Goal: Complete application form: Complete application form

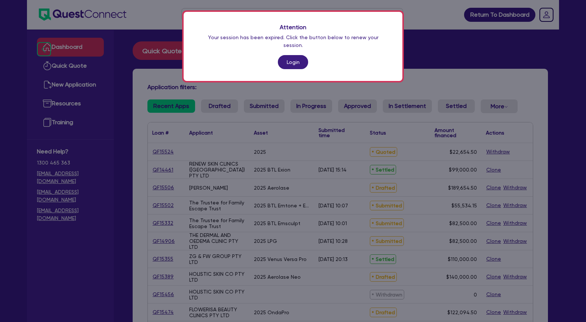
click at [289, 55] on link "Login" at bounding box center [293, 62] width 30 height 14
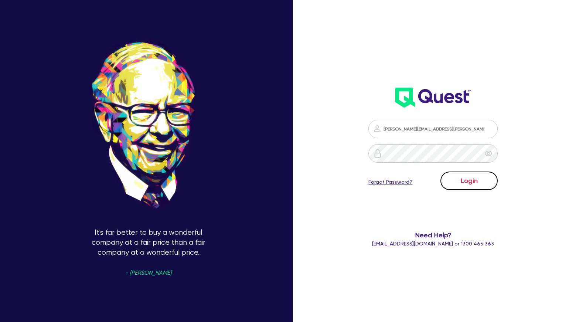
click at [492, 181] on button "Login" at bounding box center [469, 181] width 57 height 18
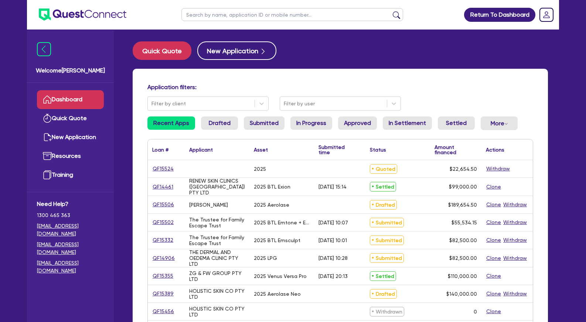
click at [293, 16] on input "text" at bounding box center [293, 14] width 222 height 13
type input "abby"
click at [391, 11] on button "submit" at bounding box center [397, 16] width 12 height 10
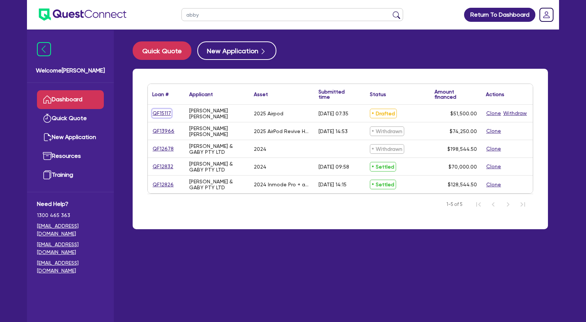
click at [166, 114] on link "QF15117" at bounding box center [161, 113] width 19 height 9
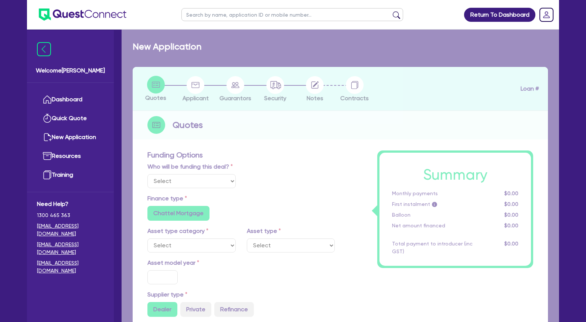
select select "Other"
select select "TERTIARY_ASSETS"
type input "2025"
type input "71,500"
type input "20,000"
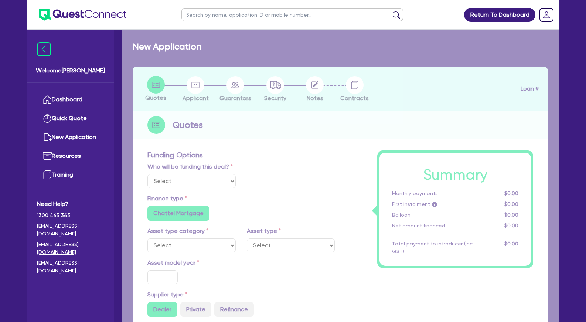
type input "6"
type input "3,090"
radio input "false"
type input "12.59"
radio input "false"
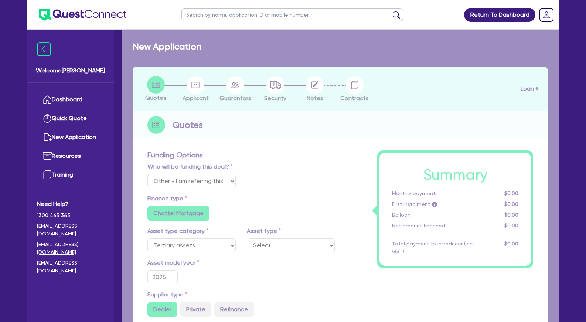
radio input "false"
select select "BEAUTY_EQUIPMENT"
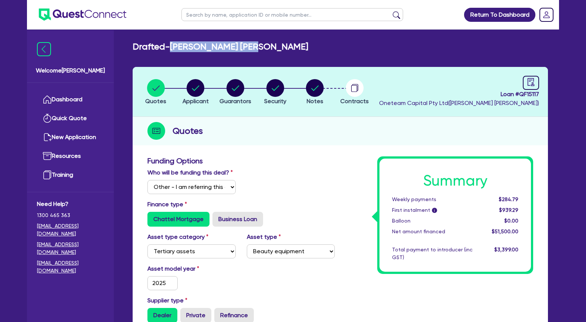
drag, startPoint x: 272, startPoint y: 45, endPoint x: 178, endPoint y: 45, distance: 93.9
click at [178, 45] on div "Drafted - [PERSON_NAME] [PERSON_NAME]" at bounding box center [340, 46] width 427 height 11
click at [192, 85] on circle "button" at bounding box center [196, 88] width 18 height 18
select select "SOLE_TRADER"
select select "HEALTH_BEAUTY"
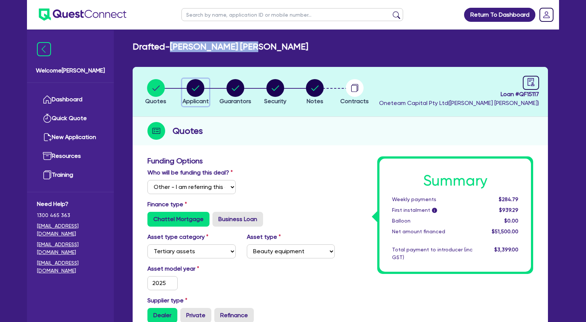
select select "HAIR_BEAUTY_SALONS"
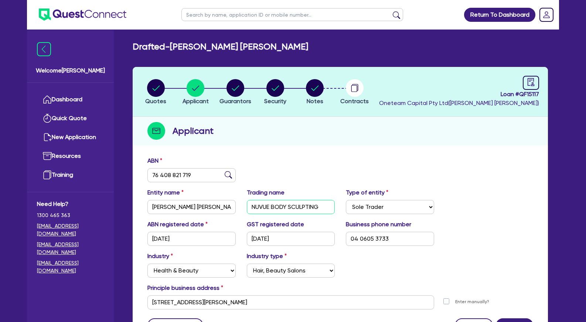
drag, startPoint x: 287, startPoint y: 206, endPoint x: 240, endPoint y: 206, distance: 47.0
click at [247, 206] on input "NUVUE BODY SCULPTING" at bounding box center [291, 207] width 88 height 14
drag, startPoint x: 542, startPoint y: 93, endPoint x: 518, endPoint y: 94, distance: 23.7
click at [518, 94] on header "Quotes Applicant [GEOGRAPHIC_DATA] Security Notes Contracts Loan # QF15117 Onet…" at bounding box center [341, 92] width 416 height 50
copy span "QF15117"
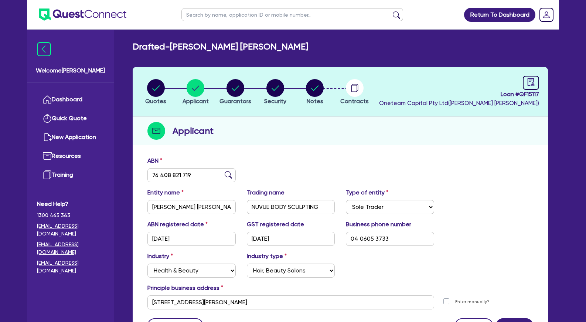
drag, startPoint x: 200, startPoint y: 12, endPoint x: 203, endPoint y: 13, distance: 3.9
click at [201, 13] on input "text" at bounding box center [293, 14] width 222 height 13
type input "tribus"
click button "submit" at bounding box center [397, 16] width 12 height 10
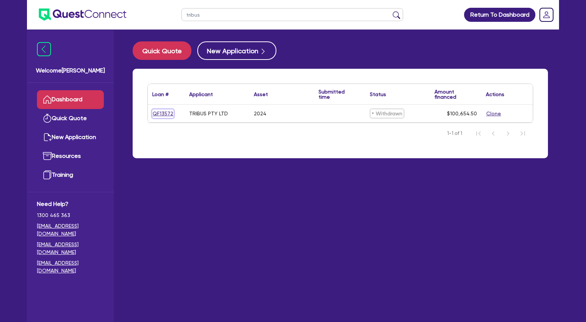
click at [164, 113] on link "QF13572" at bounding box center [162, 113] width 21 height 9
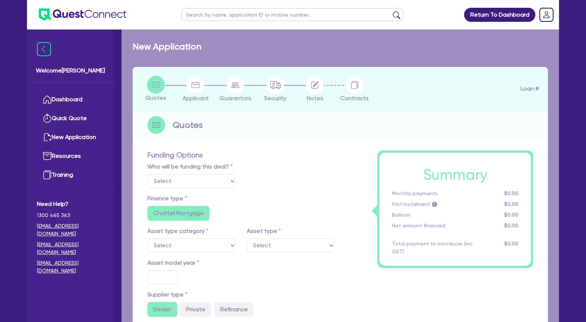
select select "TERTIARY_ASSETS"
type input "2024"
radio input "true"
type input "100,000"
type input "10"
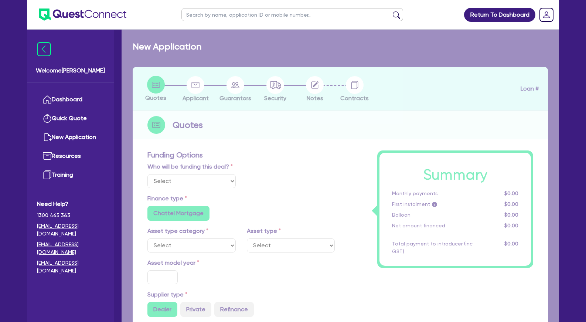
radio input "true"
select select "BEAUTY_EQUIPMENT"
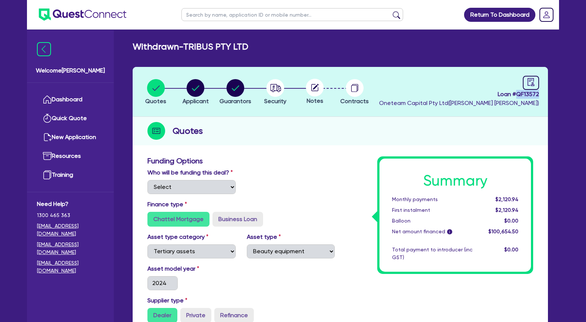
drag, startPoint x: 542, startPoint y: 91, endPoint x: 518, endPoint y: 94, distance: 24.5
click at [518, 94] on header "Quotes Applicant [GEOGRAPHIC_DATA] Security Notes Contracts Loan # QF13572 Onet…" at bounding box center [341, 92] width 416 height 50
copy span "QF13572"
click at [296, 112] on header "Quotes Applicant [GEOGRAPHIC_DATA] Security Notes Contracts Loan # QF13572 Onet…" at bounding box center [341, 92] width 416 height 50
click at [235, 91] on circle "button" at bounding box center [236, 88] width 18 height 18
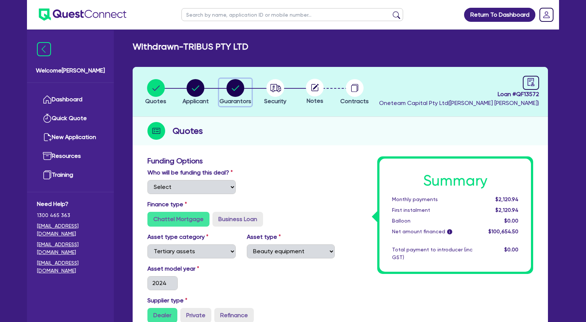
select select "MR"
select select "[GEOGRAPHIC_DATA]"
select select "MARRIED"
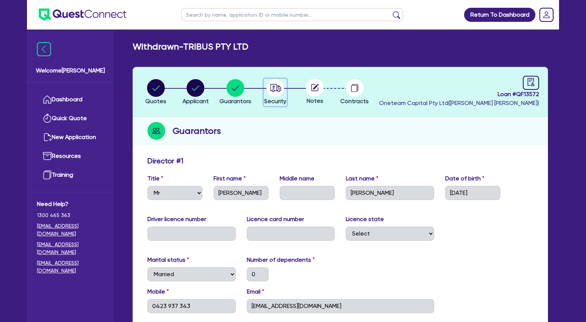
click at [275, 89] on circle "button" at bounding box center [276, 88] width 18 height 18
select select "TERTIARY_ASSETS"
select select "BEAUTY_EQUIPMENT"
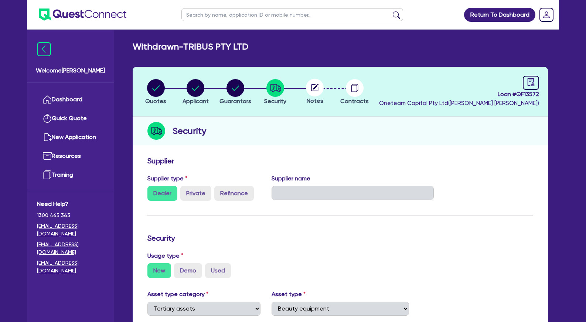
click at [198, 17] on input "text" at bounding box center [293, 14] width 222 height 13
click at [83, 96] on link "Dashboard" at bounding box center [70, 99] width 67 height 19
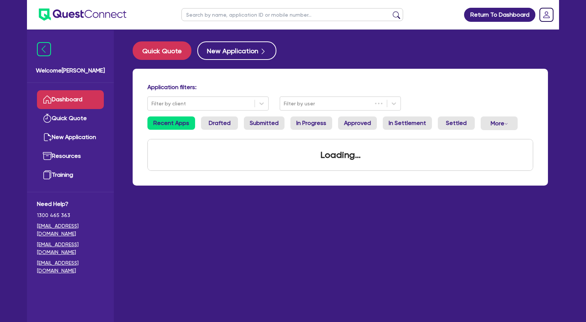
click at [230, 14] on input "text" at bounding box center [293, 14] width 222 height 13
type input "eva"
click at [391, 11] on button "submit" at bounding box center [397, 16] width 12 height 10
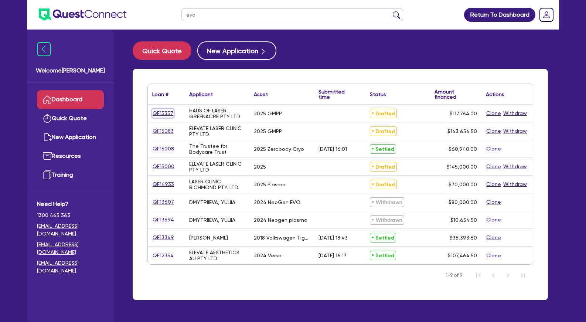
click at [168, 112] on link "QF15357" at bounding box center [162, 113] width 21 height 9
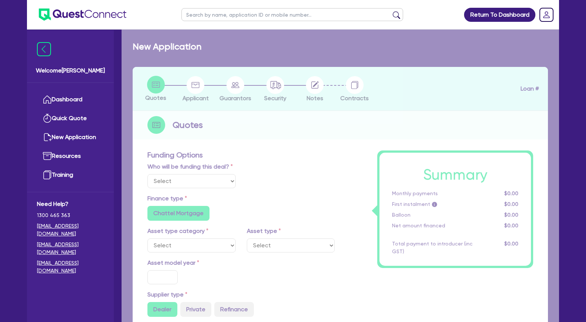
select select "Other"
select select "TERTIARY_ASSETS"
type input "2025"
type input "147,200"
type input "29,436"
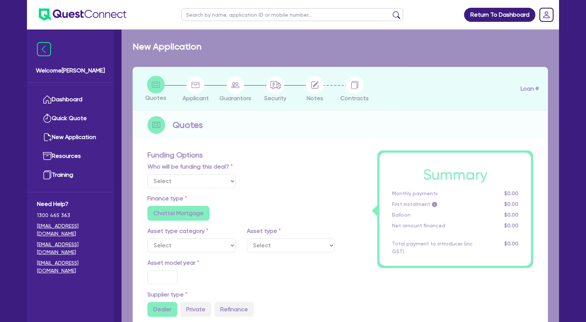
type input "5"
type input "5,888.2"
radio input "false"
type input "13.9"
radio input "false"
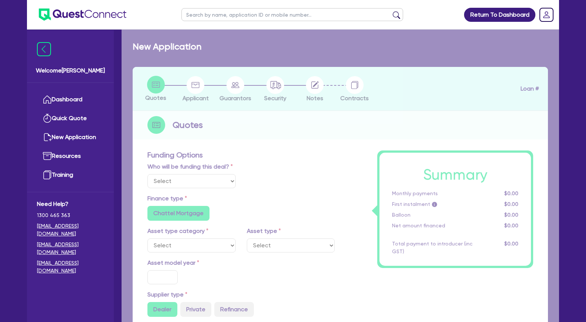
radio input "false"
select select "BEAUTY_EQUIPMENT"
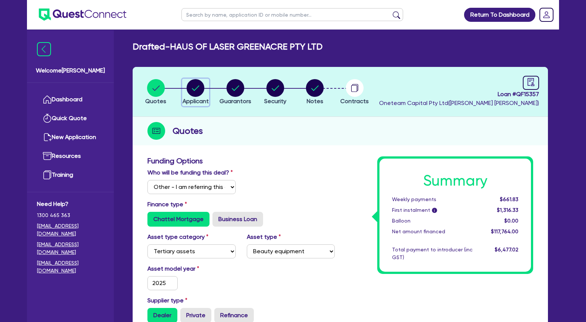
click at [201, 90] on circle "button" at bounding box center [196, 88] width 18 height 18
select select "COMPANY"
select select "HEALTH_BEAUTY"
select select "HAIR_BEAUTY_SALONS"
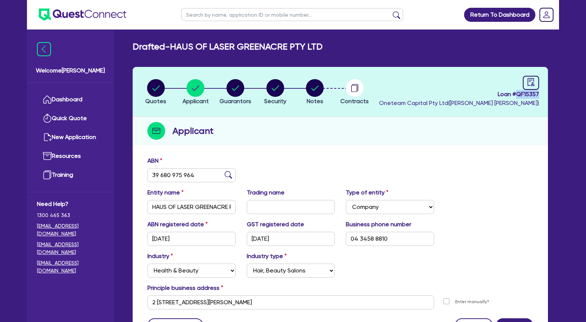
drag, startPoint x: 540, startPoint y: 96, endPoint x: 518, endPoint y: 95, distance: 22.2
click at [518, 95] on header "Quotes Applicant [GEOGRAPHIC_DATA] Security Notes Contracts Loan # QF15357 Onet…" at bounding box center [341, 92] width 416 height 50
copy span "QF15357"
drag, startPoint x: 389, startPoint y: 108, endPoint x: 359, endPoint y: 102, distance: 30.9
click at [387, 107] on header "Quotes Applicant [GEOGRAPHIC_DATA] Security Notes Contracts Loan # QF15357 Onet…" at bounding box center [341, 92] width 416 height 50
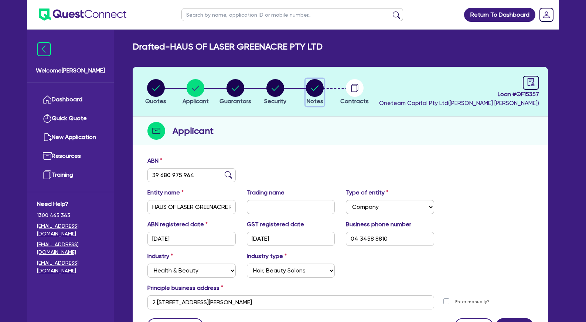
click at [315, 92] on circle "button" at bounding box center [315, 88] width 18 height 18
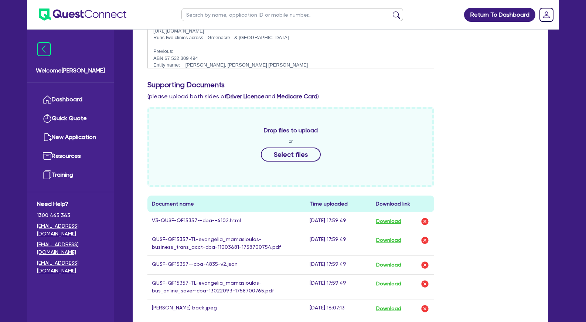
scroll to position [113, 0]
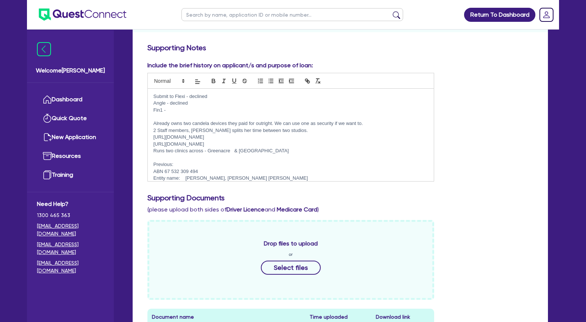
click at [229, 96] on p "Submit to Flexi - declined" at bounding box center [290, 96] width 275 height 7
click at [227, 114] on p at bounding box center [290, 116] width 275 height 7
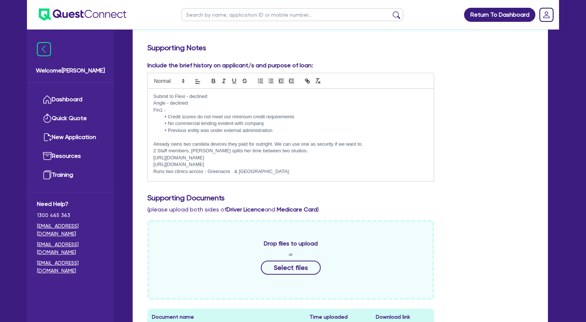
scroll to position [0, 0]
click at [282, 151] on p "2 Staff members, [PERSON_NAME] splits her time between two studios." at bounding box center [290, 151] width 275 height 7
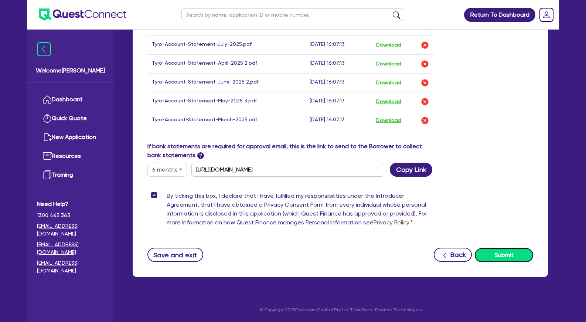
scroll to position [60, 0]
click at [498, 257] on button "Submit" at bounding box center [504, 255] width 58 height 14
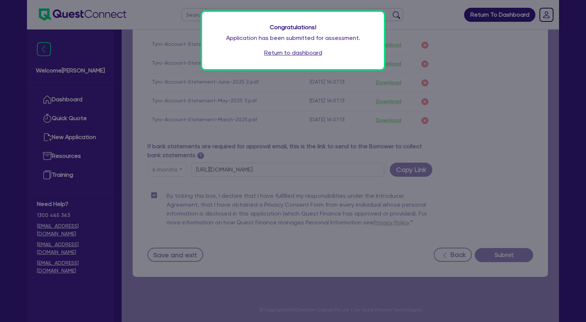
click at [294, 50] on link "Return to dashboard" at bounding box center [293, 52] width 58 height 9
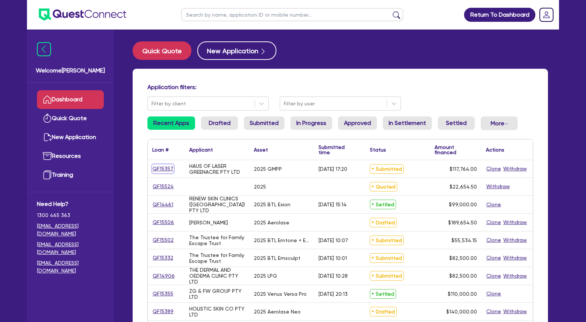
click at [168, 168] on link "QF15357" at bounding box center [162, 169] width 21 height 9
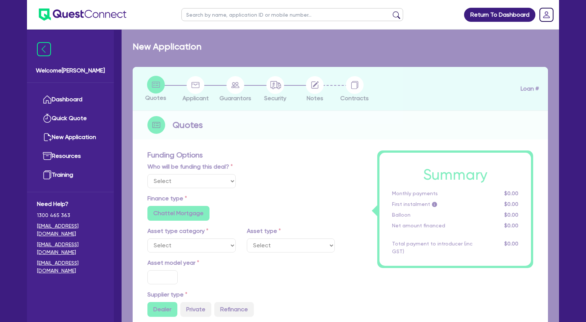
select select "Other"
select select "TERTIARY_ASSETS"
type input "2025"
type input "147,200"
type input "29,436"
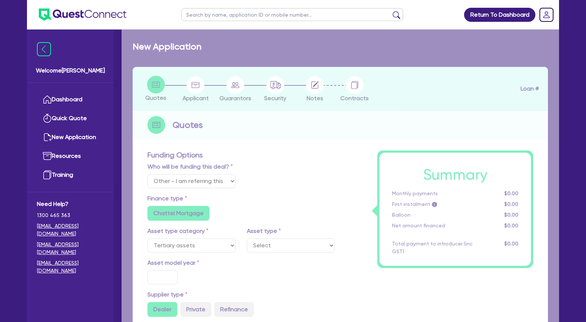
type input "5"
type input "5,888.2"
radio input "false"
type input "13.9"
radio input "false"
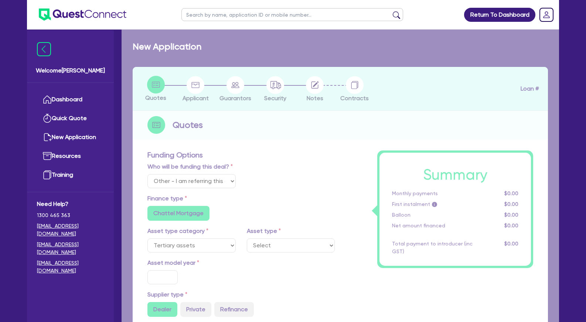
radio input "false"
select select "BEAUTY_EQUIPMENT"
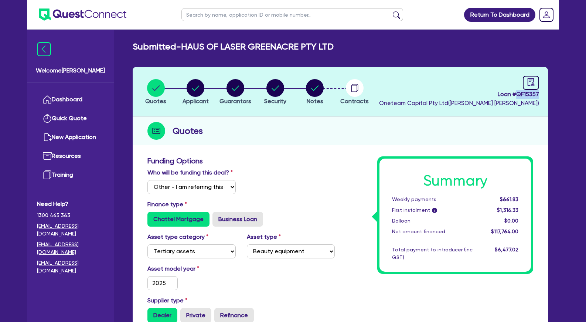
drag, startPoint x: 532, startPoint y: 94, endPoint x: 518, endPoint y: 94, distance: 14.4
click at [518, 94] on header "Quotes Applicant [GEOGRAPHIC_DATA] Security Notes Contracts Loan # QF15357 Onet…" at bounding box center [341, 92] width 416 height 50
copy span "QF15357"
